Goal: Information Seeking & Learning: Learn about a topic

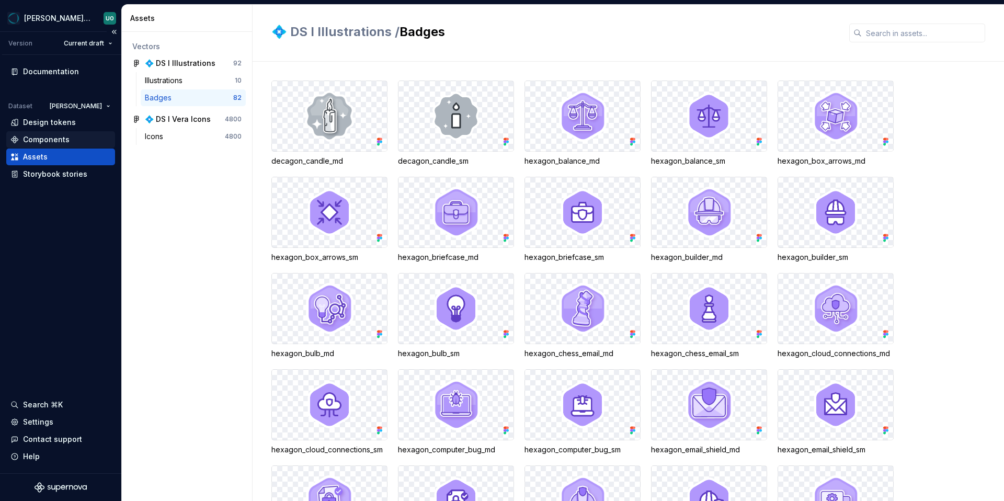
click at [54, 145] on div "Components" at bounding box center [60, 139] width 109 height 17
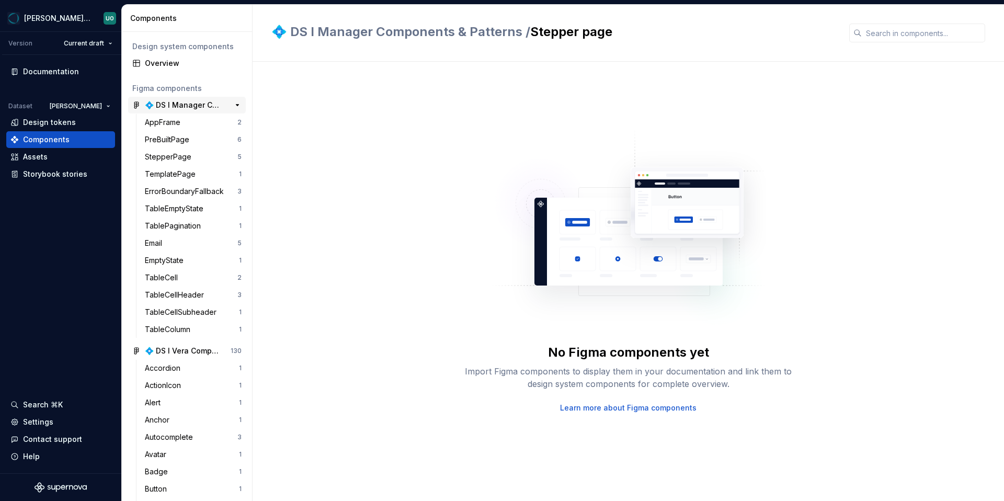
click at [190, 103] on div "💠 DS I Manager Components & Patterns" at bounding box center [184, 105] width 78 height 10
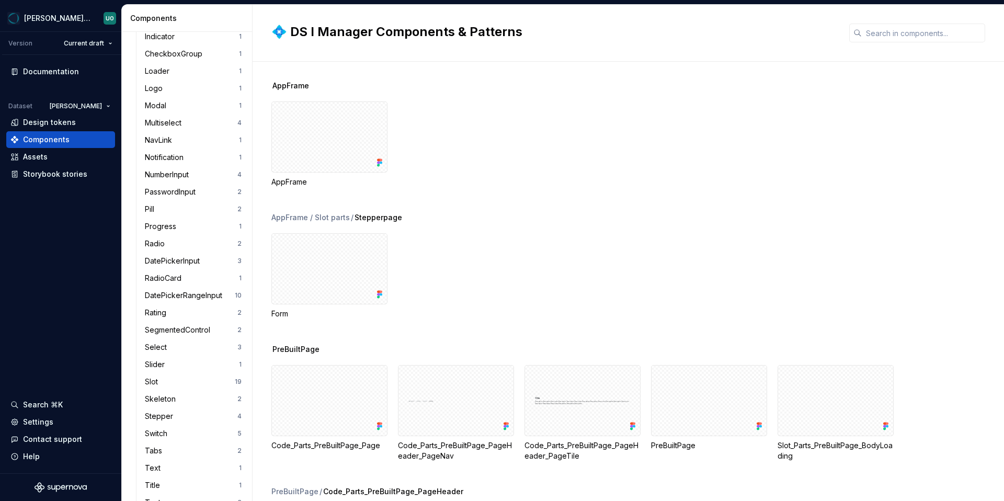
scroll to position [749, 0]
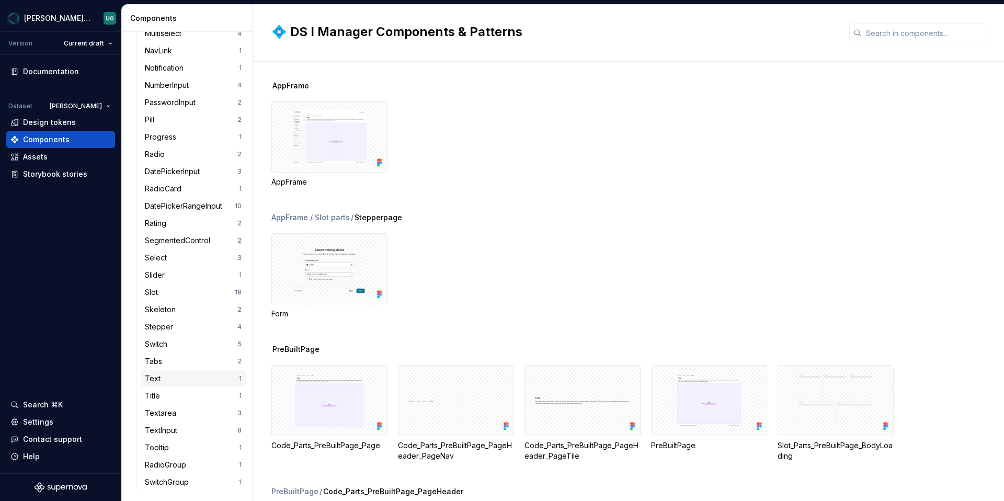
click at [172, 373] on div "Text" at bounding box center [192, 378] width 94 height 10
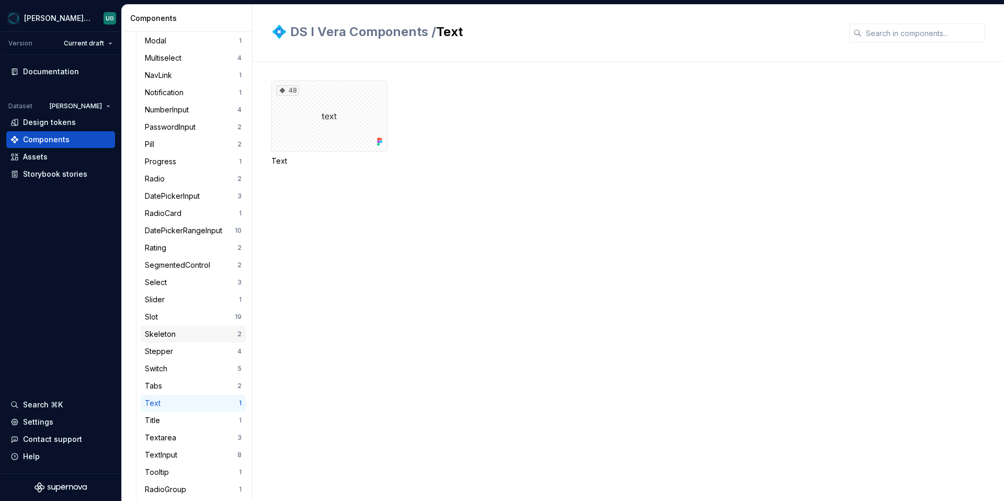
scroll to position [749, 0]
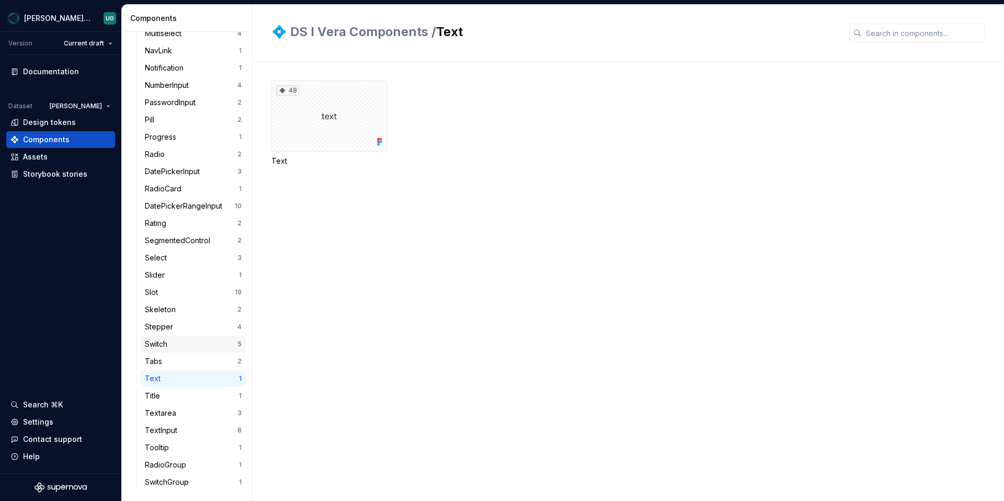
click at [177, 339] on div "Switch" at bounding box center [191, 344] width 93 height 10
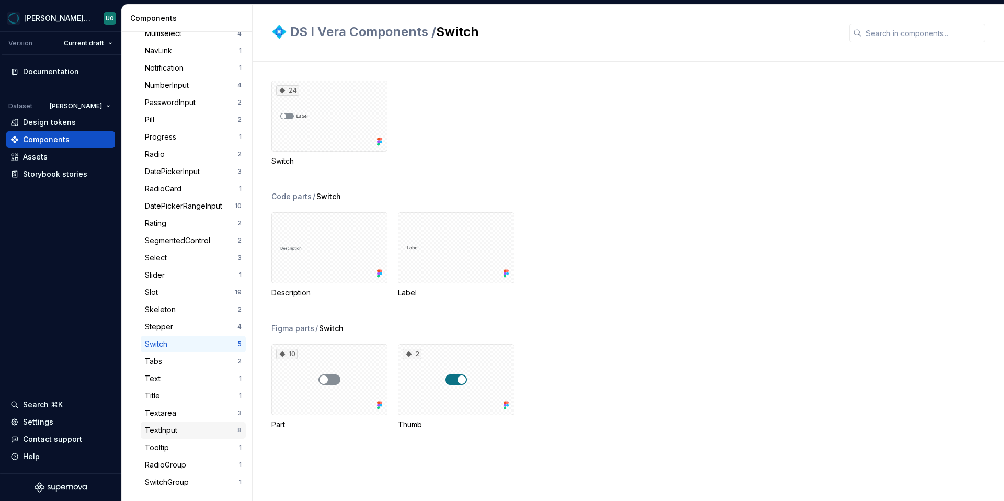
click at [182, 433] on div "TextInput" at bounding box center [191, 430] width 93 height 10
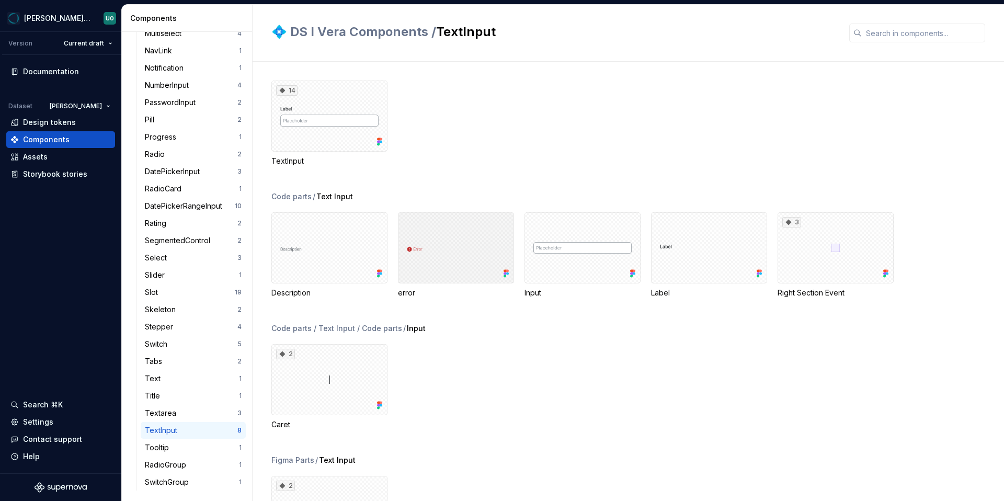
click at [412, 244] on div at bounding box center [456, 247] width 116 height 71
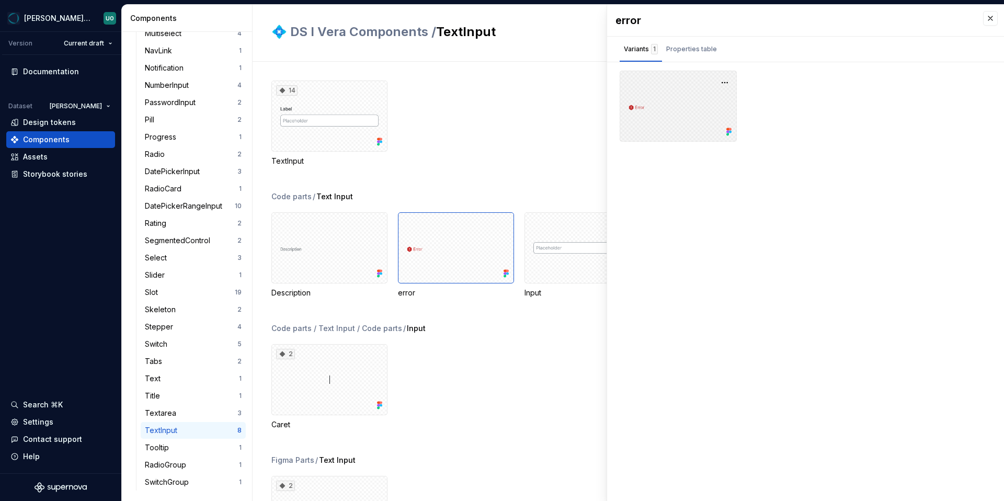
click at [630, 109] on div at bounding box center [678, 106] width 117 height 71
click at [638, 105] on div at bounding box center [678, 106] width 117 height 71
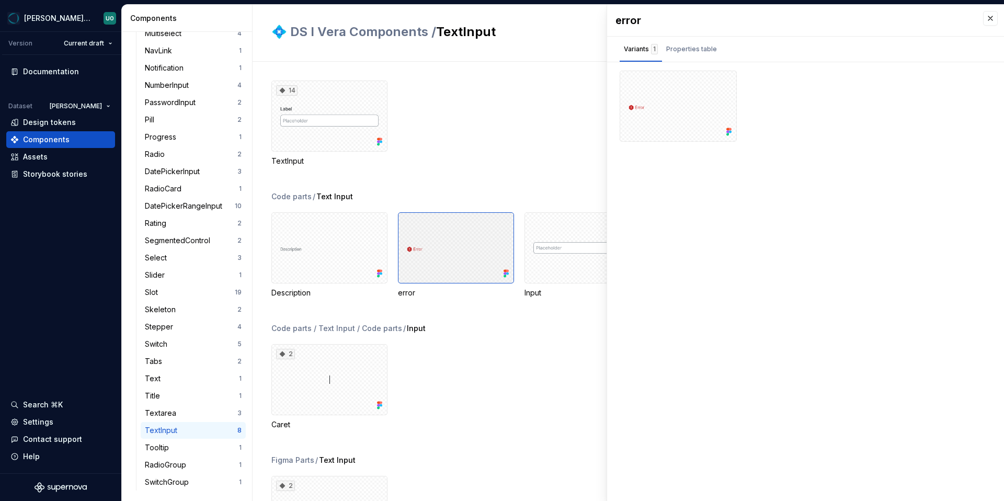
click at [424, 263] on div at bounding box center [456, 247] width 116 height 71
click at [403, 290] on div "error" at bounding box center [456, 293] width 116 height 10
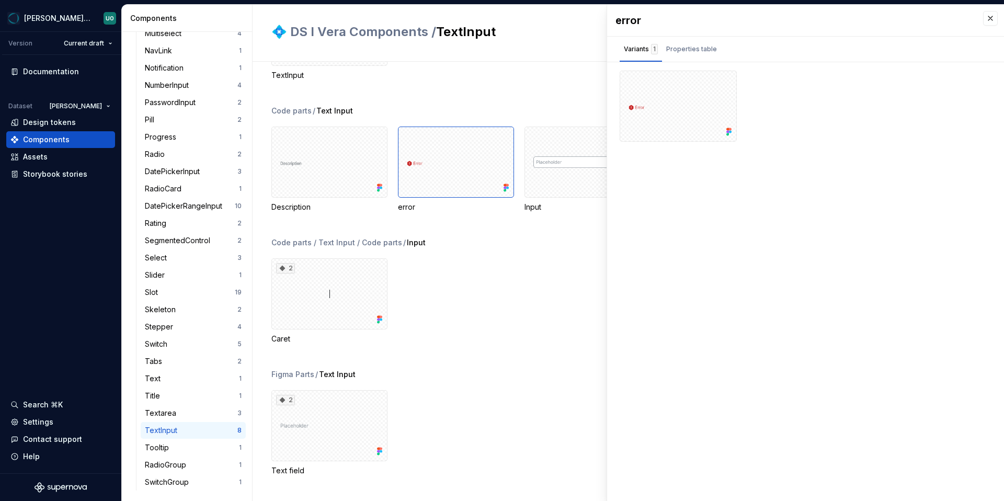
scroll to position [86, 0]
click at [687, 45] on div "Properties table" at bounding box center [691, 49] width 51 height 10
click at [666, 99] on div "Text" at bounding box center [668, 100] width 18 height 10
click at [630, 96] on span "✏️ error" at bounding box center [640, 99] width 28 height 9
click at [47, 173] on div "Storybook stories" at bounding box center [55, 174] width 64 height 10
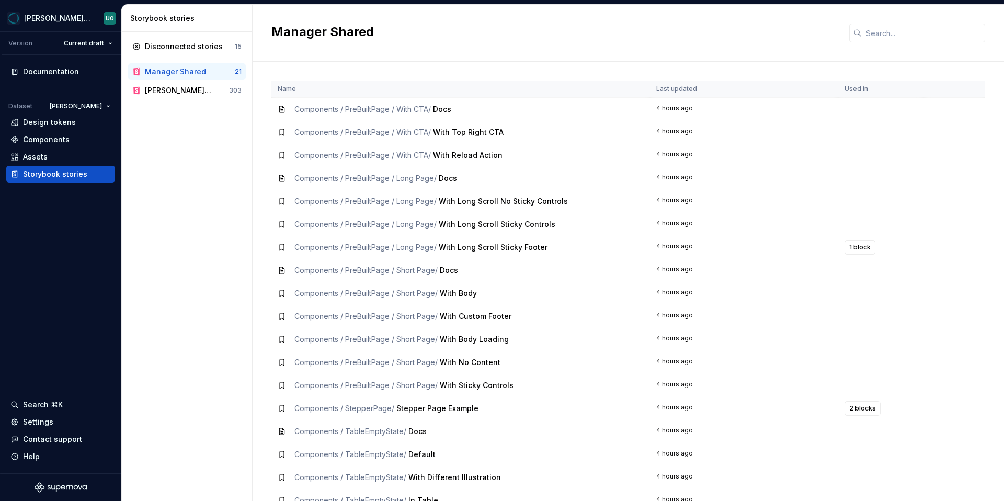
scroll to position [81, 0]
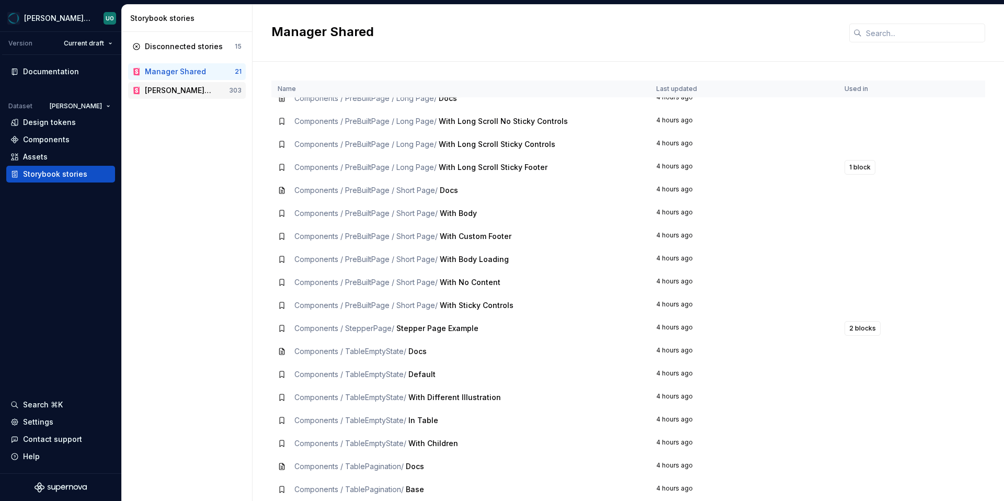
click at [176, 86] on div "[PERSON_NAME] Design System Storybook" at bounding box center [178, 90] width 67 height 10
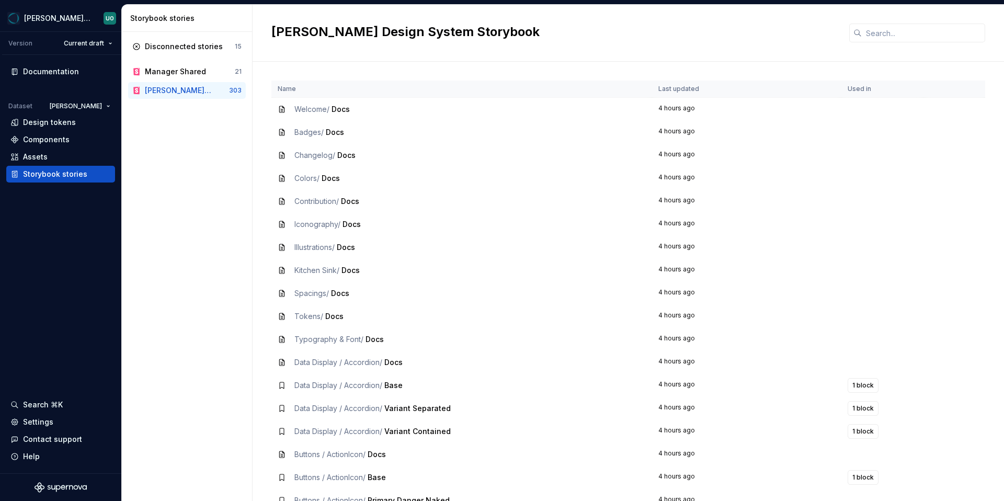
click at [312, 176] on span "Colors /" at bounding box center [307, 178] width 25 height 9
click at [336, 177] on span "Docs" at bounding box center [331, 178] width 18 height 9
click at [50, 140] on div "Components" at bounding box center [46, 139] width 47 height 10
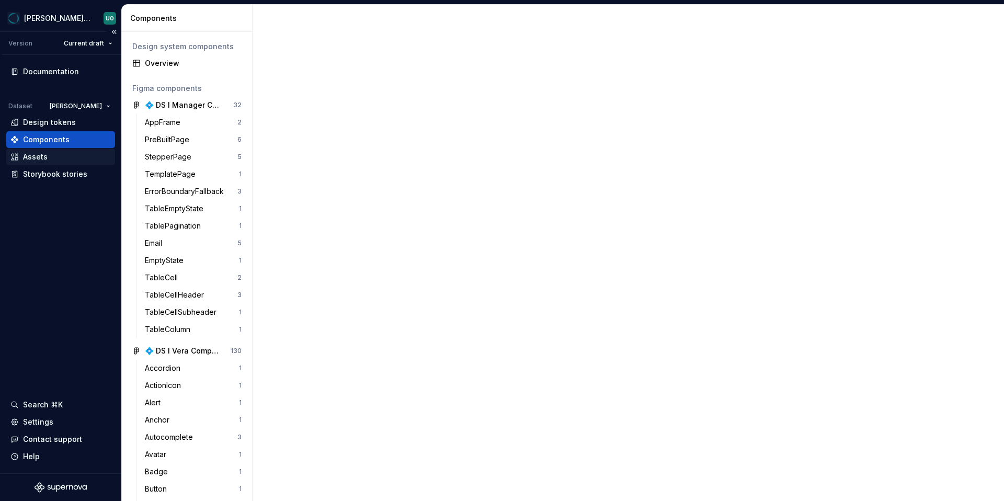
click at [58, 159] on div "Assets" at bounding box center [60, 157] width 100 height 10
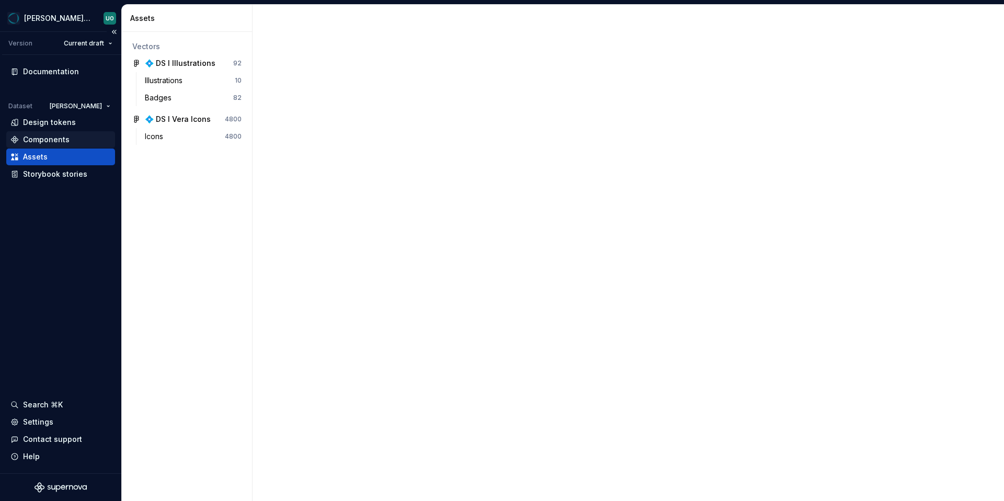
click at [53, 143] on div "Components" at bounding box center [46, 139] width 47 height 10
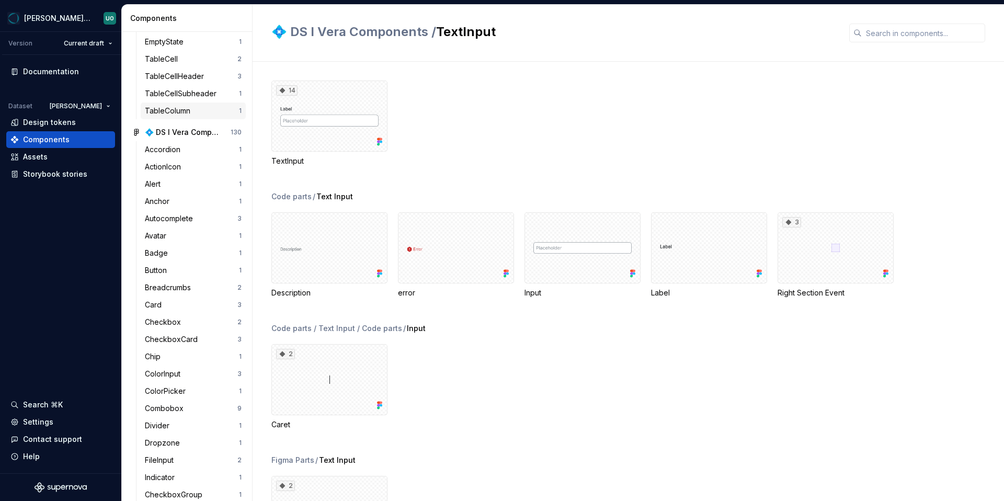
scroll to position [749, 0]
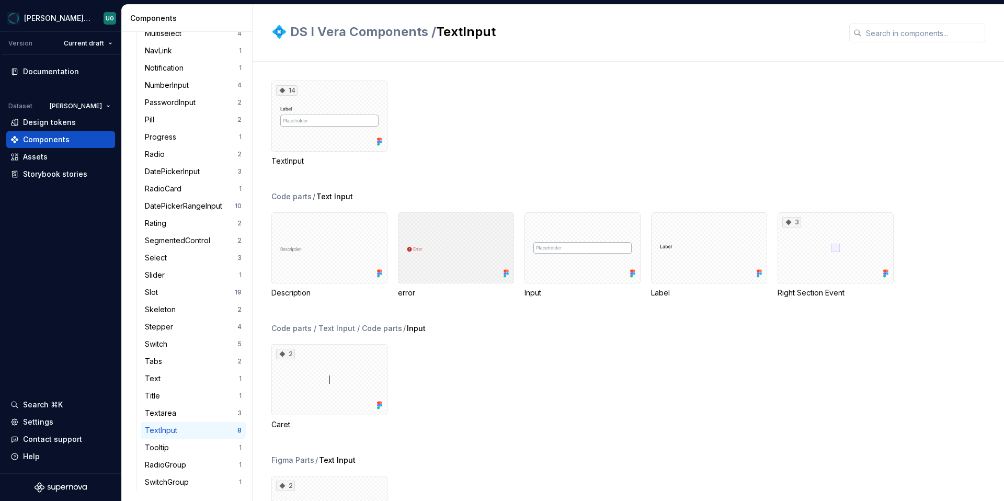
click at [425, 243] on div at bounding box center [456, 247] width 116 height 71
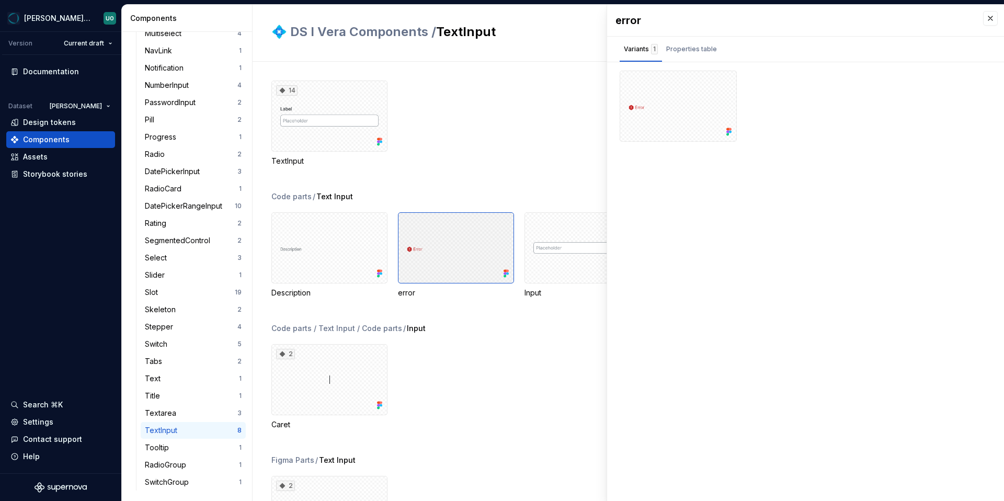
click at [504, 273] on icon at bounding box center [505, 274] width 3 height 3
click at [485, 258] on div at bounding box center [456, 247] width 116 height 71
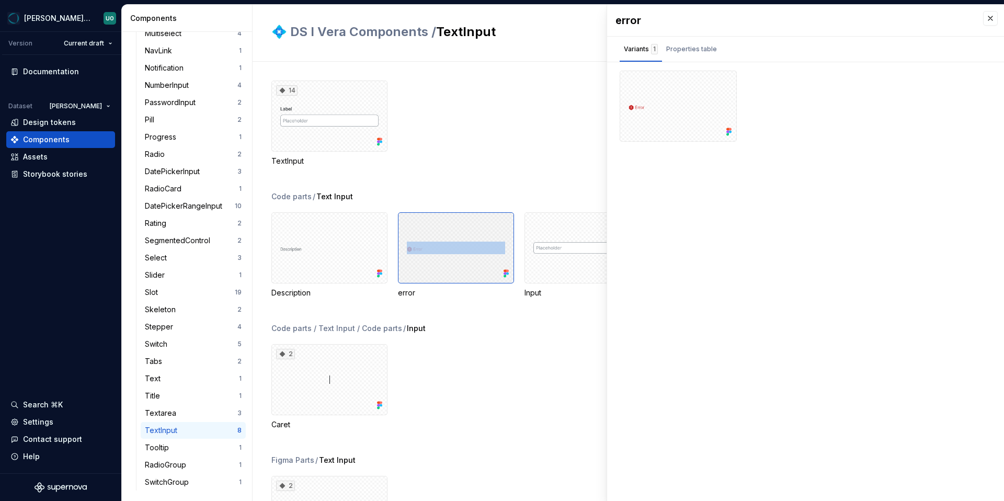
click at [485, 258] on div at bounding box center [456, 247] width 116 height 71
